Goal: Entertainment & Leisure: Consume media (video, audio)

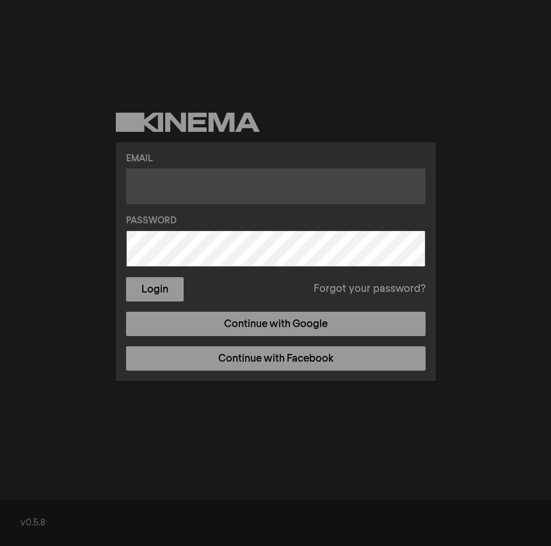
click at [271, 182] on input "text" at bounding box center [275, 186] width 299 height 36
click at [269, 189] on input "text" at bounding box center [275, 186] width 299 height 36
type input "[EMAIL_ADDRESS][DOMAIN_NAME]"
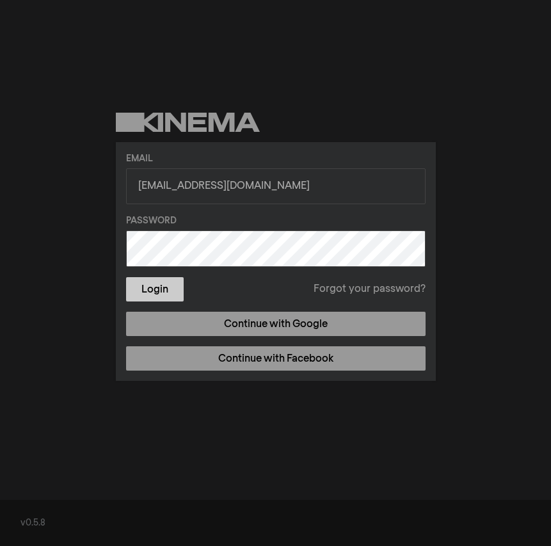
click at [162, 289] on button "Login" at bounding box center [155, 289] width 58 height 24
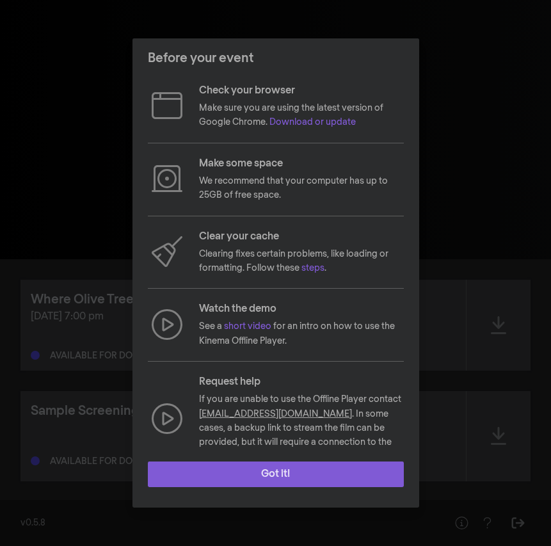
click at [297, 473] on button "Got it!" at bounding box center [276, 474] width 256 height 26
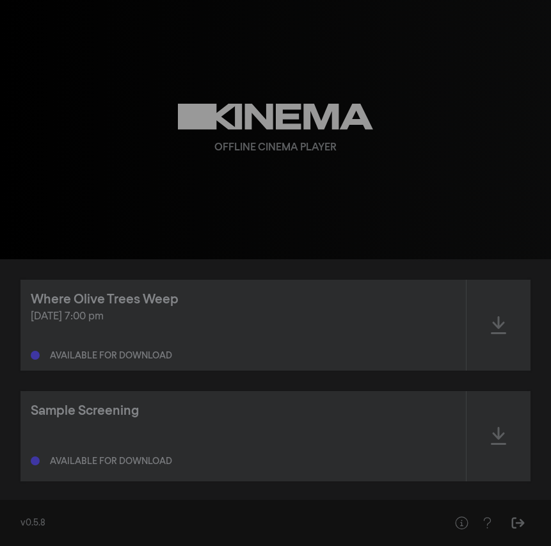
scroll to position [10, 0]
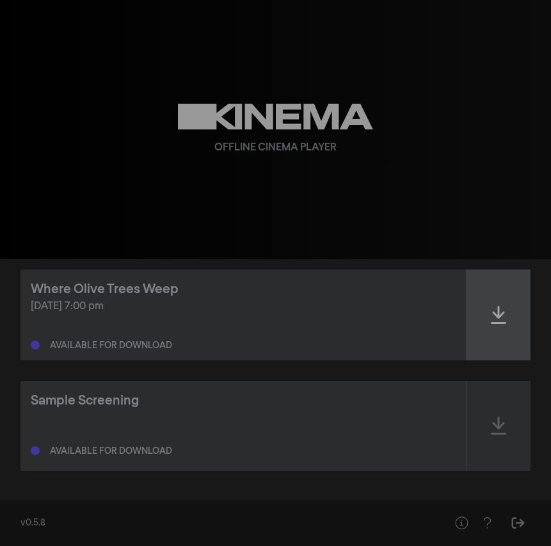
click at [498, 323] on icon at bounding box center [498, 315] width 15 height 20
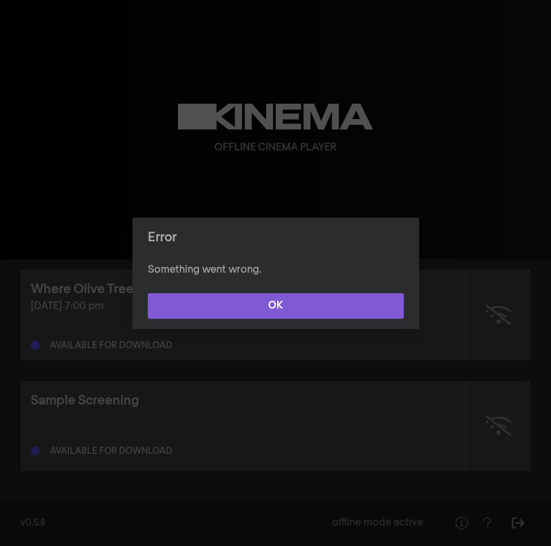
click at [314, 308] on button "OK" at bounding box center [276, 306] width 256 height 26
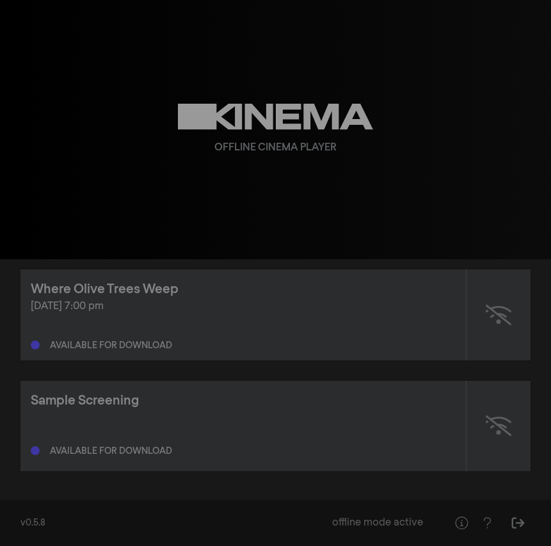
scroll to position [0, 0]
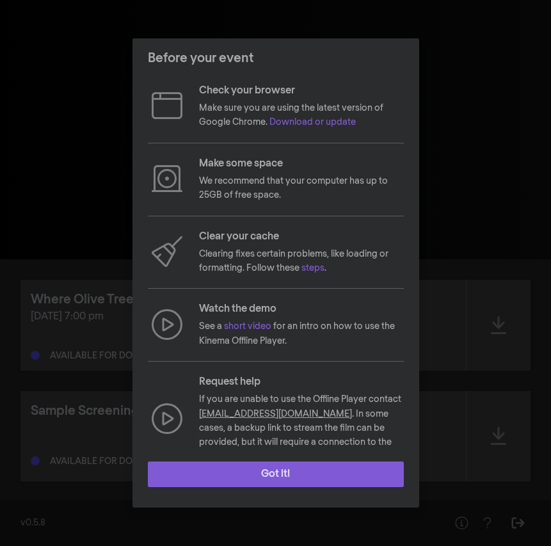
click at [320, 475] on button "Got it!" at bounding box center [276, 474] width 256 height 26
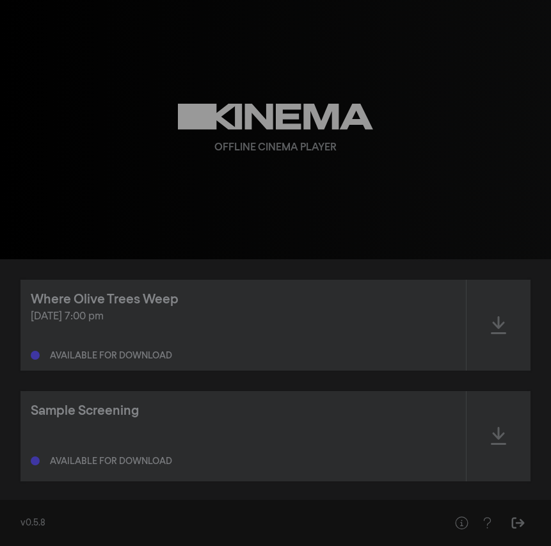
click at [149, 353] on div "Available for download" at bounding box center [111, 355] width 122 height 9
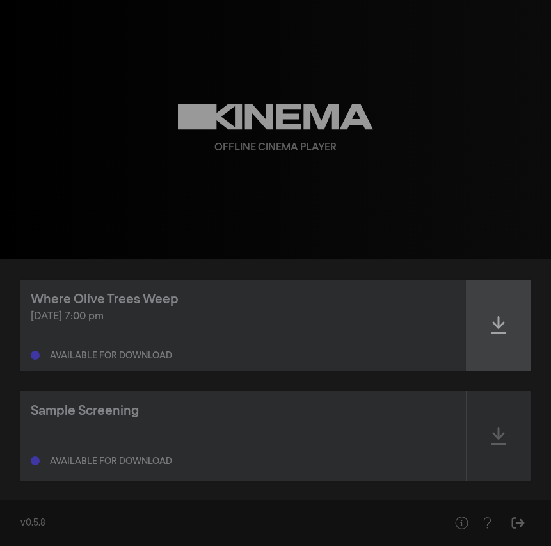
click at [491, 321] on icon at bounding box center [498, 325] width 15 height 20
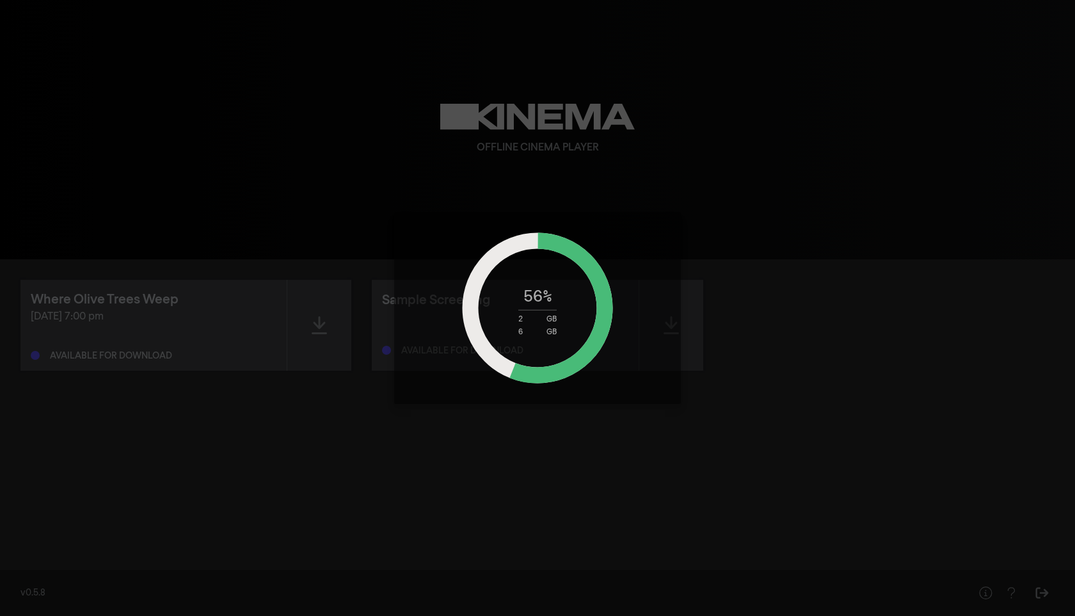
click at [526, 159] on div "56 % 2 GB 6 GB" at bounding box center [537, 308] width 1075 height 616
click at [548, 301] on div "56 % 2 GB 6 GB" at bounding box center [538, 308] width 160 height 56
drag, startPoint x: 548, startPoint y: 301, endPoint x: 490, endPoint y: 296, distance: 57.8
click at [490, 296] on div "56 % 2 GB 6 GB" at bounding box center [538, 308] width 160 height 56
click at [550, 126] on div "56 % 2 GB 6 GB" at bounding box center [537, 308] width 1075 height 616
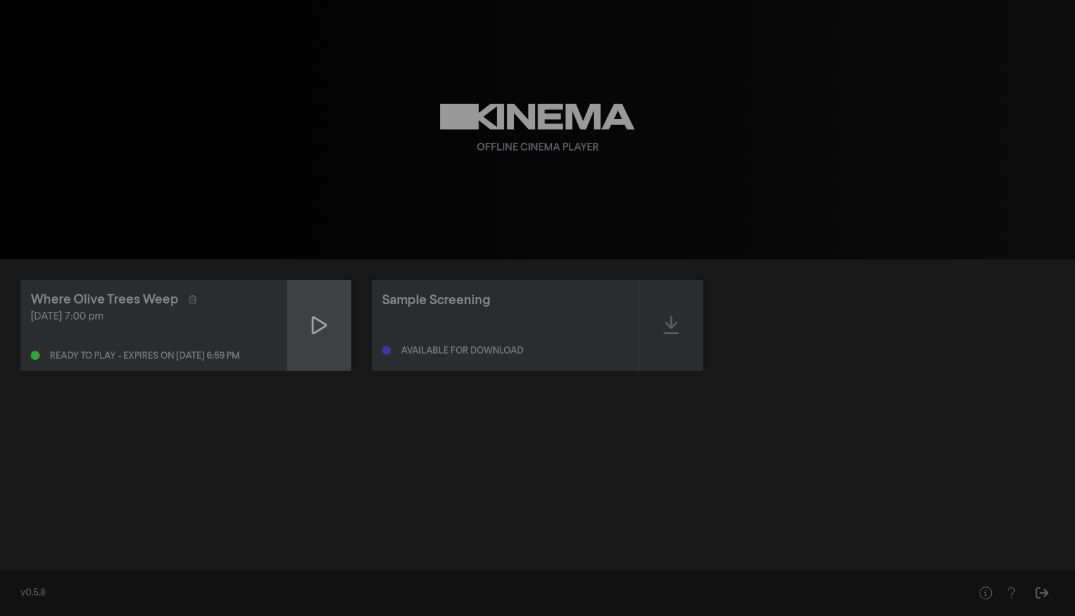
click at [324, 333] on icon at bounding box center [319, 325] width 15 height 20
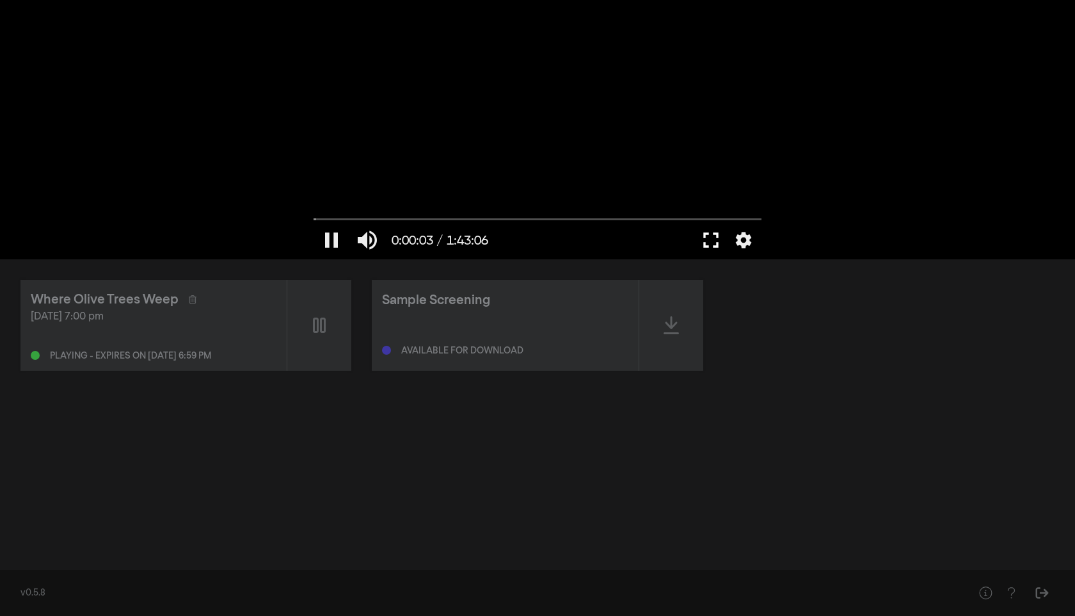
click at [550, 244] on button "fullscreen" at bounding box center [711, 240] width 36 height 38
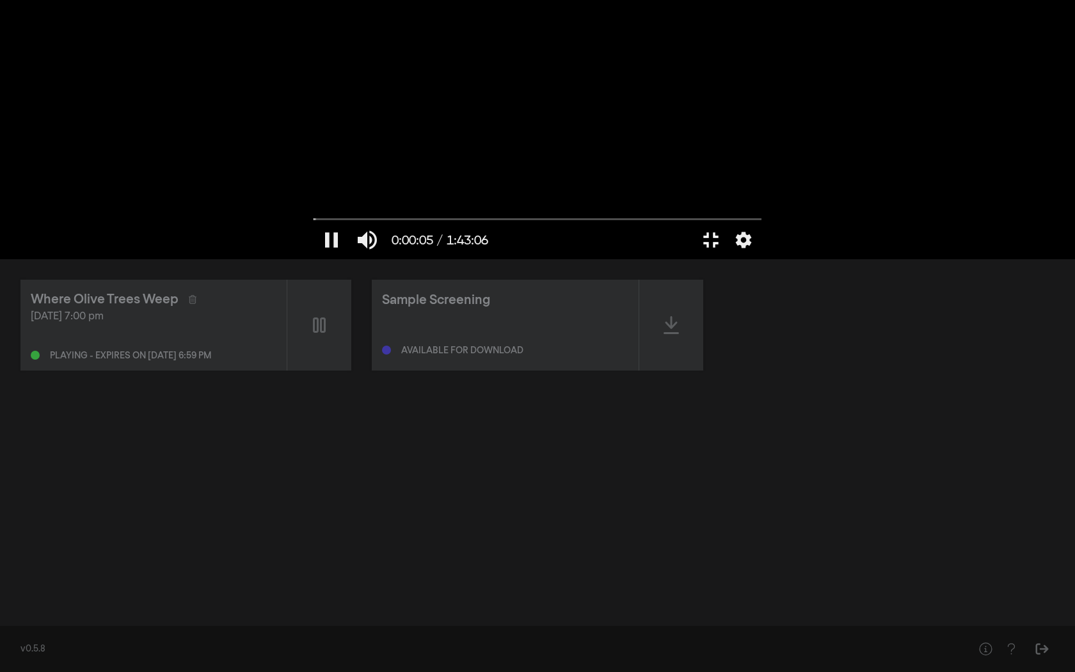
type input "5.98157"
click at [550, 545] on button "fullscreen_exit" at bounding box center [1018, 653] width 36 height 38
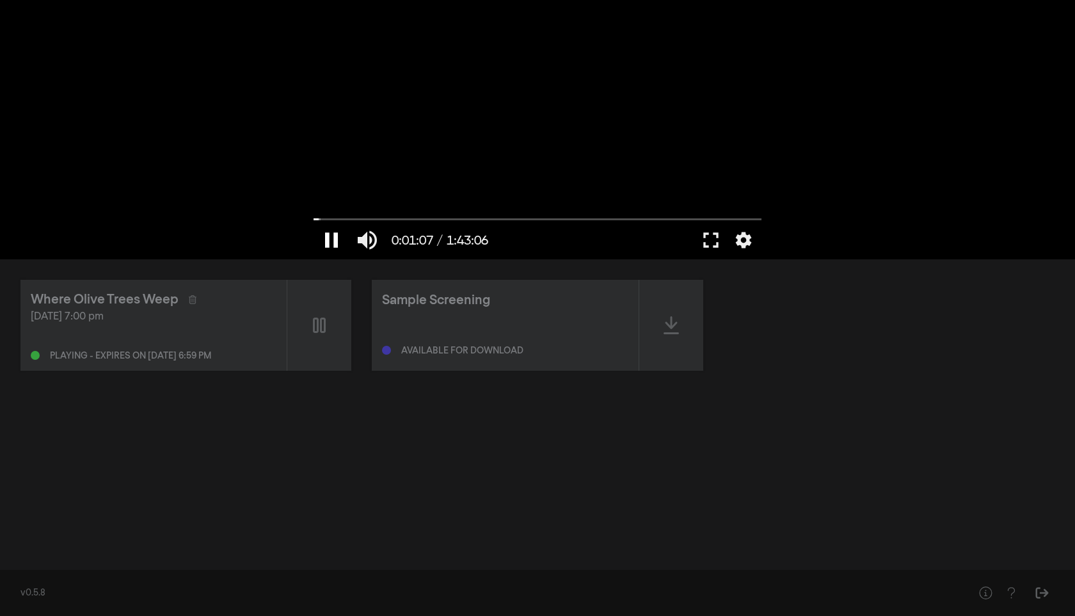
click at [329, 245] on button "pause" at bounding box center [332, 240] width 36 height 38
click at [495, 221] on input "Suche" at bounding box center [538, 219] width 448 height 8
drag, startPoint x: 495, startPoint y: 221, endPoint x: 511, endPoint y: 222, distance: 16.6
click at [511, 222] on input "Suche" at bounding box center [538, 219] width 448 height 8
drag, startPoint x: 511, startPoint y: 217, endPoint x: 571, endPoint y: 219, distance: 59.5
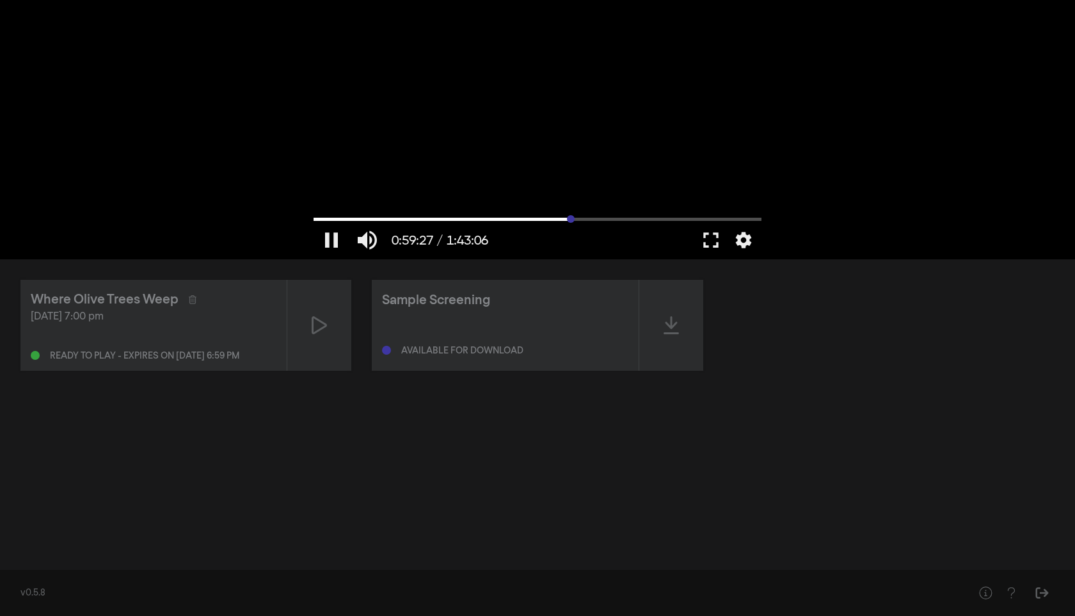
click at [550, 219] on input "Suche" at bounding box center [538, 219] width 448 height 8
click at [335, 235] on button "play_arrow" at bounding box center [332, 240] width 36 height 38
type input "3469.081409"
click at [314, 221] on button "pause" at bounding box center [332, 240] width 36 height 38
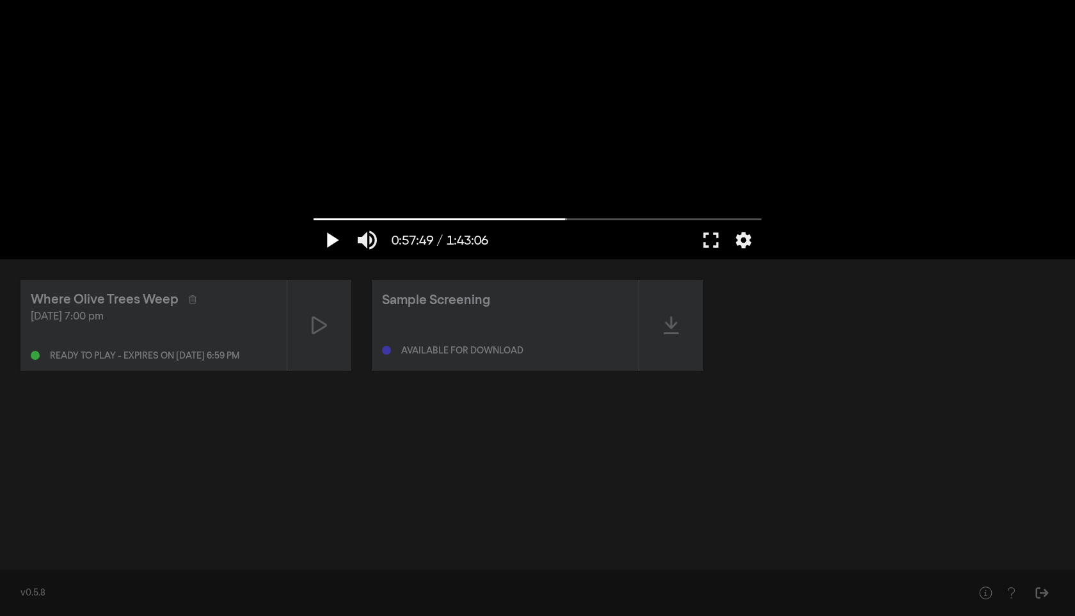
click at [314, 221] on button "play_arrow" at bounding box center [332, 240] width 36 height 38
click at [314, 221] on button "pause" at bounding box center [332, 240] width 36 height 38
type input "3480.865596"
